Goal: Complete application form

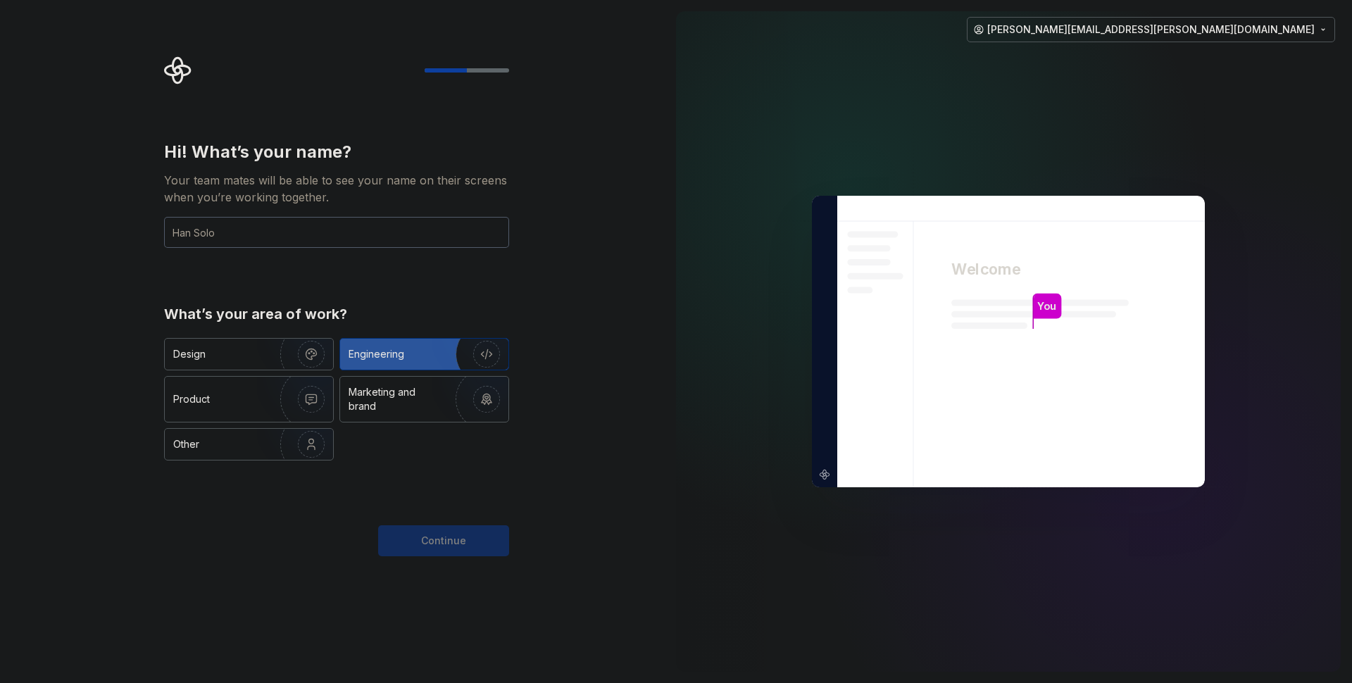
click at [473, 356] on img "button" at bounding box center [477, 354] width 90 height 94
click at [396, 229] on input "text" at bounding box center [336, 232] width 345 height 31
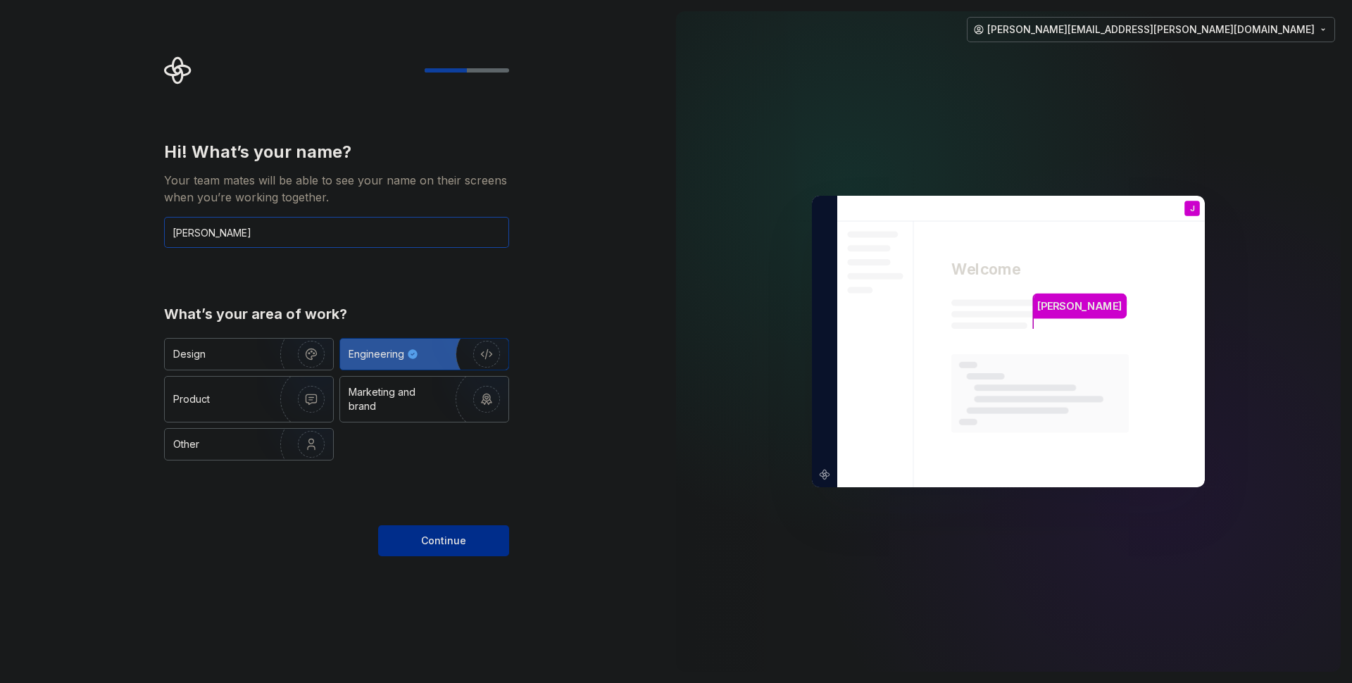
type input "James Reid"
click at [452, 545] on span "Continue" at bounding box center [443, 541] width 45 height 14
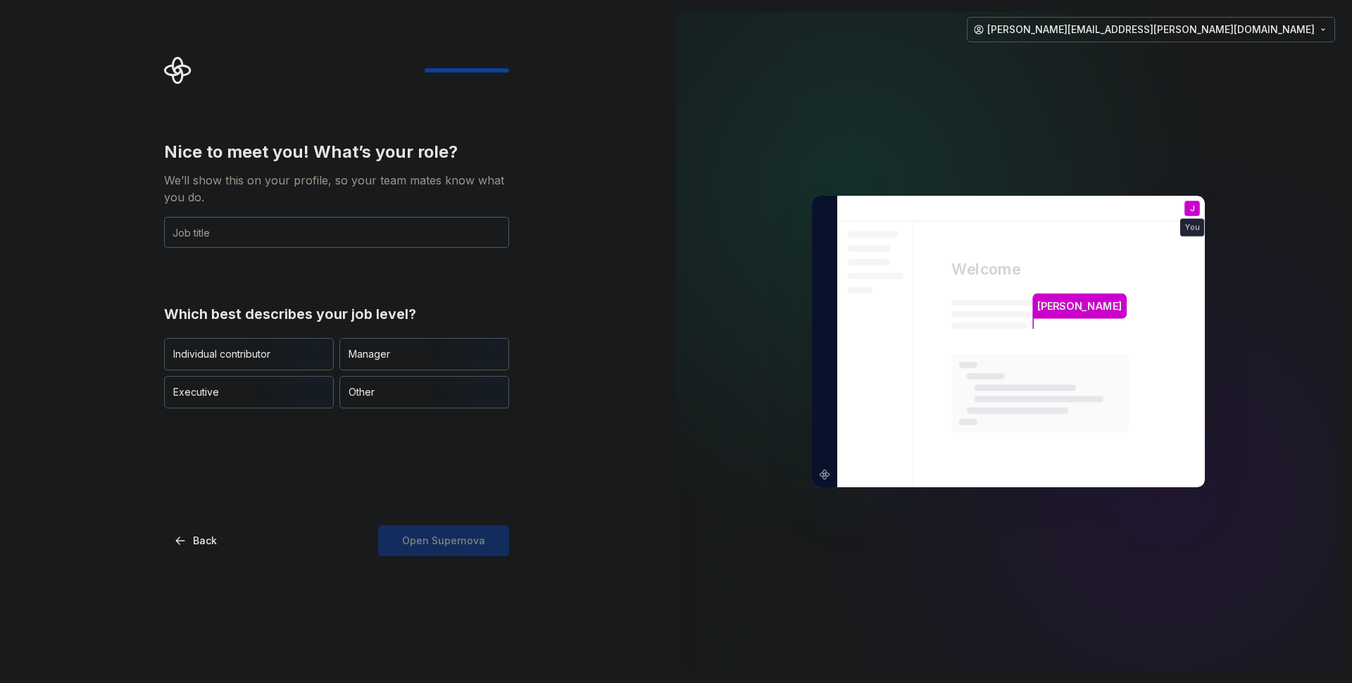
drag, startPoint x: 252, startPoint y: 368, endPoint x: 256, endPoint y: 375, distance: 8.8
click at [252, 368] on div "Individual contributor" at bounding box center [249, 354] width 168 height 31
click at [408, 516] on div "Nice to meet you! What’s your role? We’ll show this on your profile, so your te…" at bounding box center [336, 349] width 345 height 416
